Goal: Transaction & Acquisition: Book appointment/travel/reservation

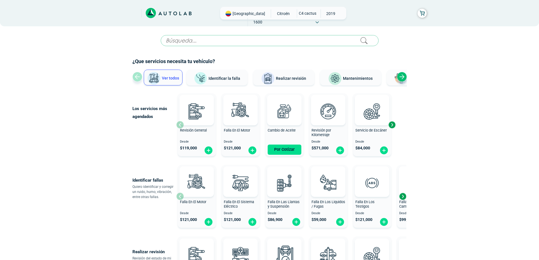
scroll to position [28, 0]
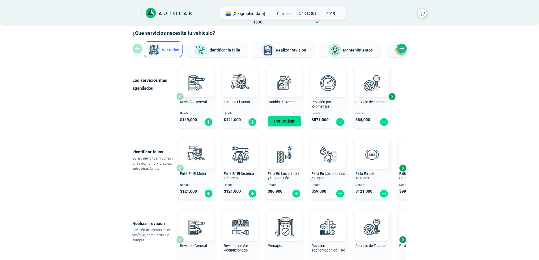
click at [369, 52] on span "Mantenimientos" at bounding box center [358, 50] width 30 height 5
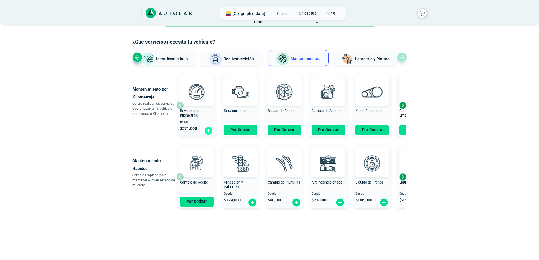
click at [208, 130] on img at bounding box center [208, 130] width 9 height 9
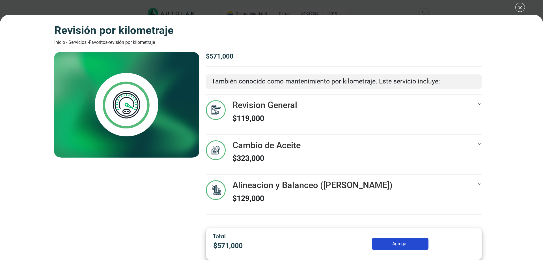
click at [481, 185] on icon at bounding box center [480, 184] width 5 height 5
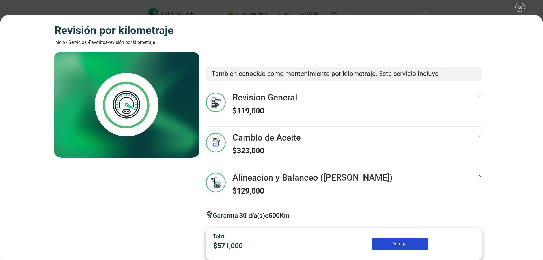
scroll to position [15, 0]
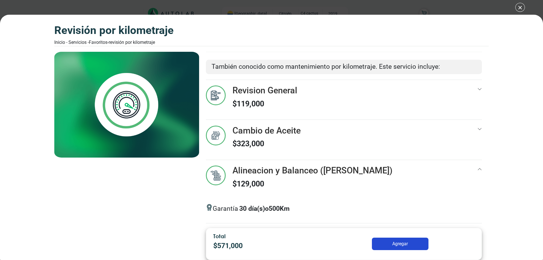
click at [478, 170] on icon at bounding box center [480, 169] width 5 height 5
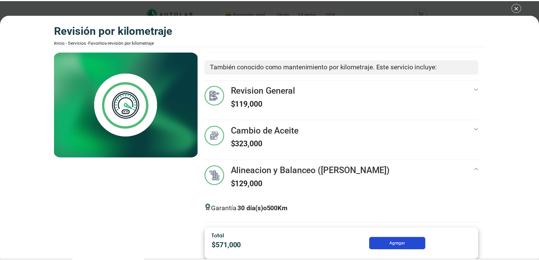
scroll to position [0, 0]
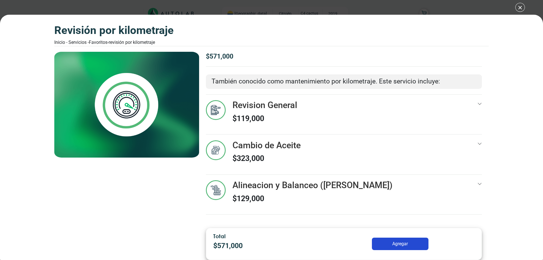
click at [476, 141] on div "Cambio de Aceite $ 323,000" at bounding box center [344, 157] width 276 height 34
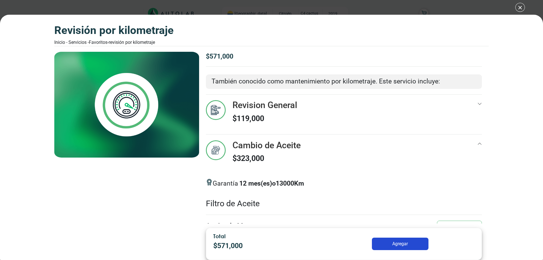
click at [478, 142] on icon at bounding box center [480, 143] width 5 height 5
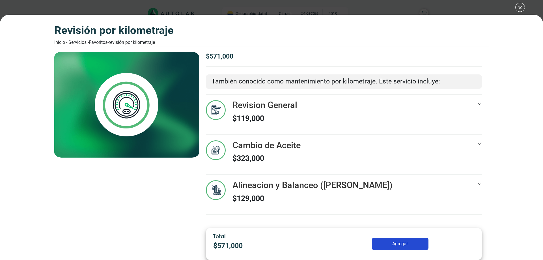
click at [469, 113] on div "Revision General $ 119,000" at bounding box center [344, 117] width 276 height 34
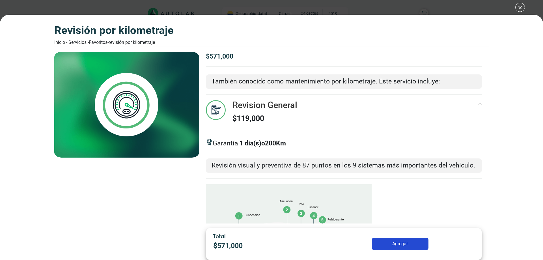
click at [470, 110] on div "Revision General $ 119,000" at bounding box center [344, 117] width 276 height 34
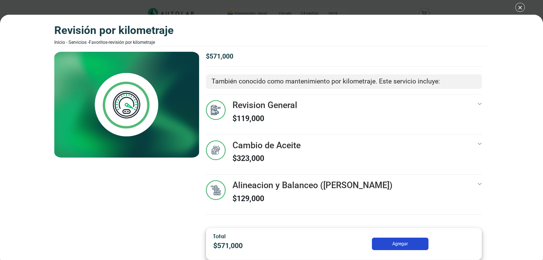
click at [517, 9] on div "Revisión por Kilometraje Inicio - Servicios - Favoritos - Revisión por Kilometr…" at bounding box center [271, 130] width 543 height 260
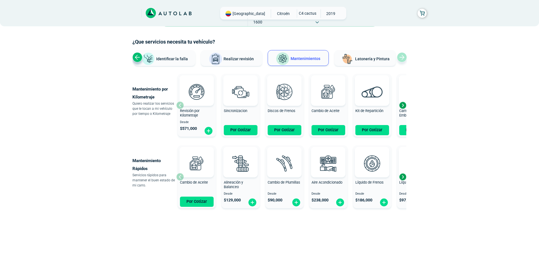
click at [403, 177] on div "Next slide" at bounding box center [402, 177] width 8 height 8
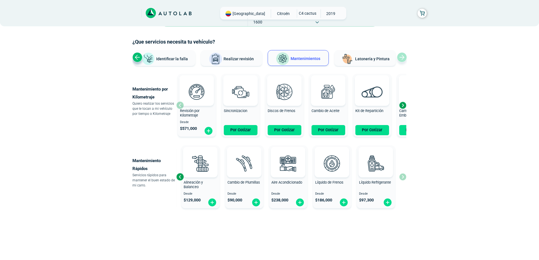
click at [403, 177] on div "Cambio de Aceite Por Cotizar Alineación y Balanceo Desde $ 129,000 Cambio de Pl…" at bounding box center [291, 176] width 230 height 67
click at [401, 102] on div "Next slide" at bounding box center [402, 105] width 8 height 8
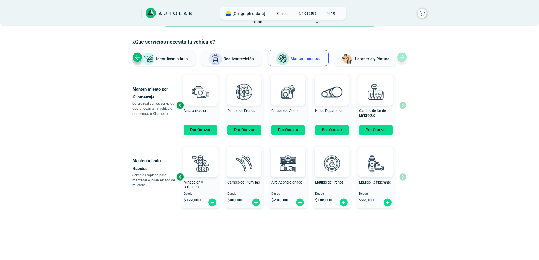
click at [179, 104] on div "Previous slide" at bounding box center [180, 105] width 8 height 8
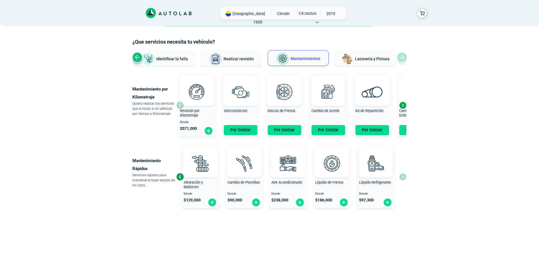
click at [238, 60] on span "Realizar revisión" at bounding box center [238, 59] width 30 height 5
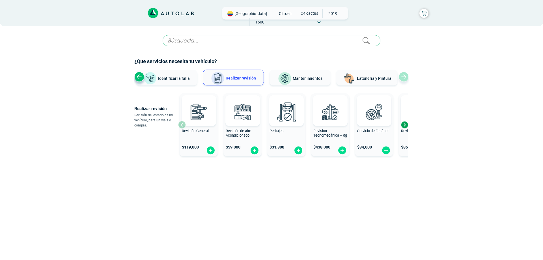
click at [404, 127] on div "Next slide" at bounding box center [404, 125] width 8 height 8
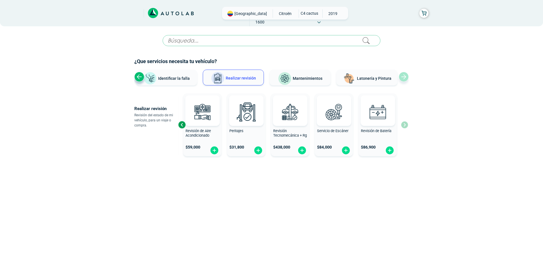
click at [404, 127] on div "Revisión General $ 119,000 Revisión de Aire Acondicionado $ 59,000 Peritajes $ …" at bounding box center [293, 124] width 230 height 67
